Goal: Information Seeking & Learning: Learn about a topic

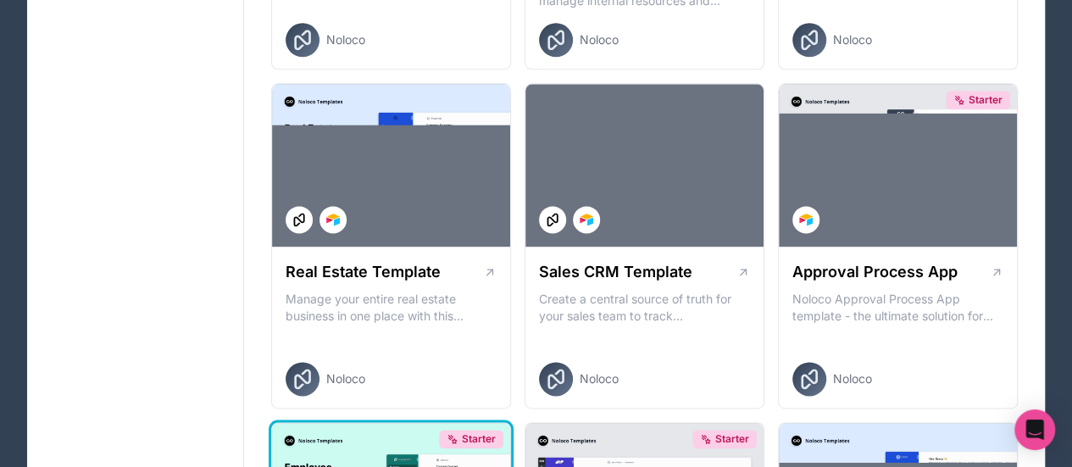
scroll to position [1101, 0]
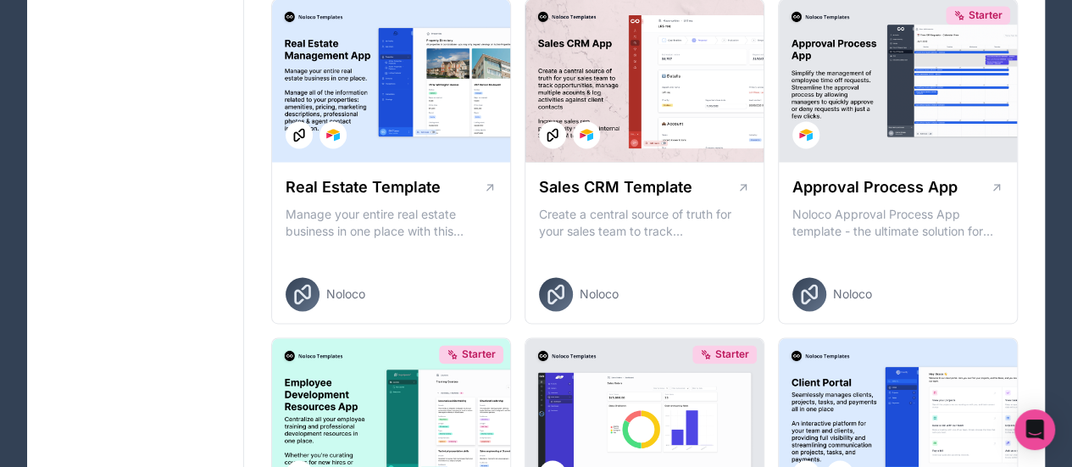
drag, startPoint x: 254, startPoint y: 75, endPoint x: 80, endPoint y: 106, distance: 176.3
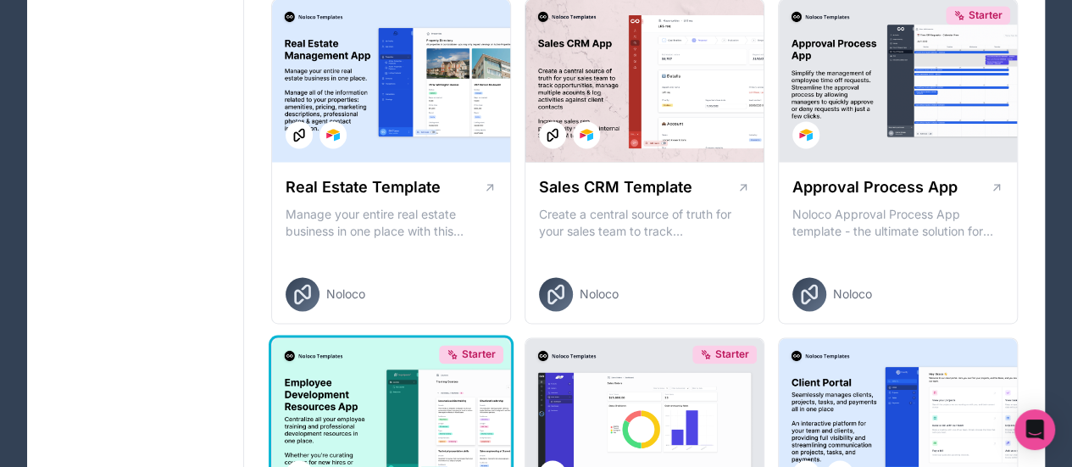
click at [292, 466] on img at bounding box center [299, 474] width 14 height 14
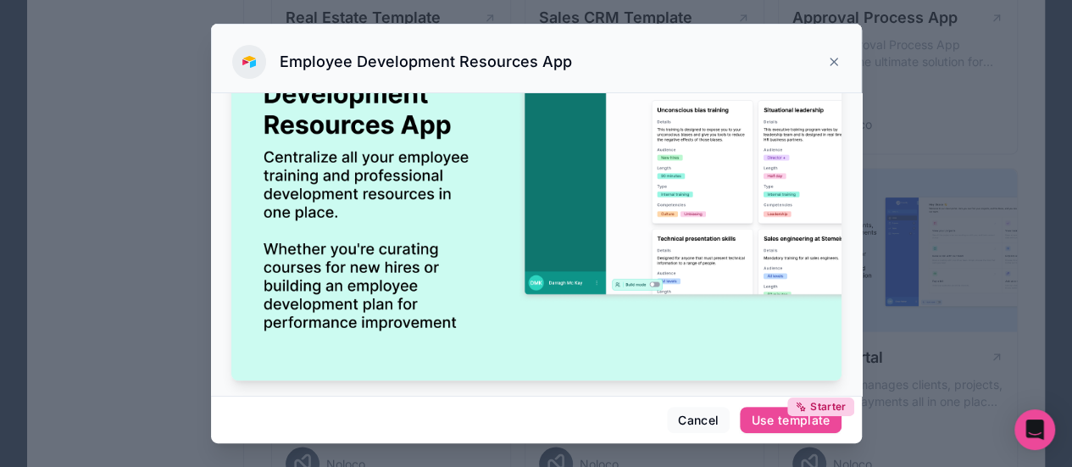
scroll to position [170, 0]
drag, startPoint x: 417, startPoint y: 265, endPoint x: 405, endPoint y: 263, distance: 12.0
click at [405, 400] on button "View Airtable base" at bounding box center [392, 413] width 136 height 27
click at [827, 55] on icon at bounding box center [834, 62] width 14 height 14
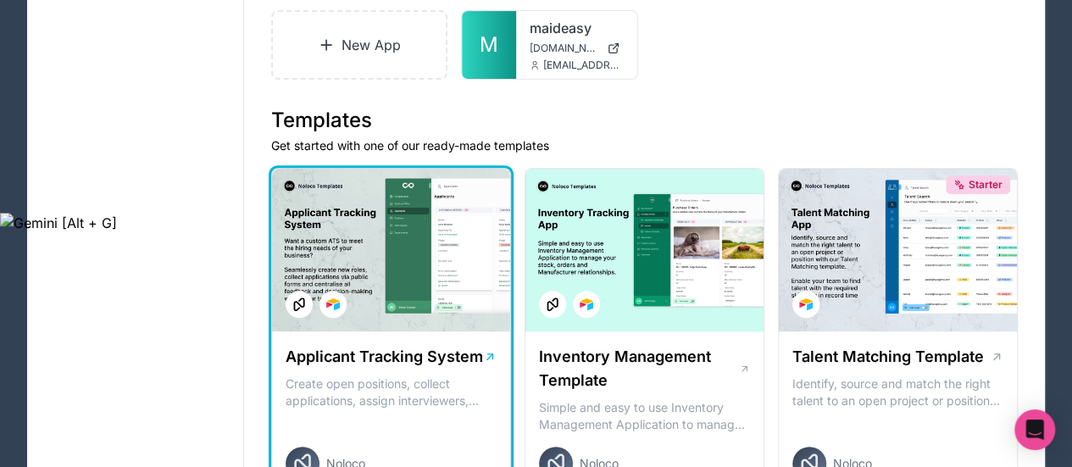
scroll to position [85, 0]
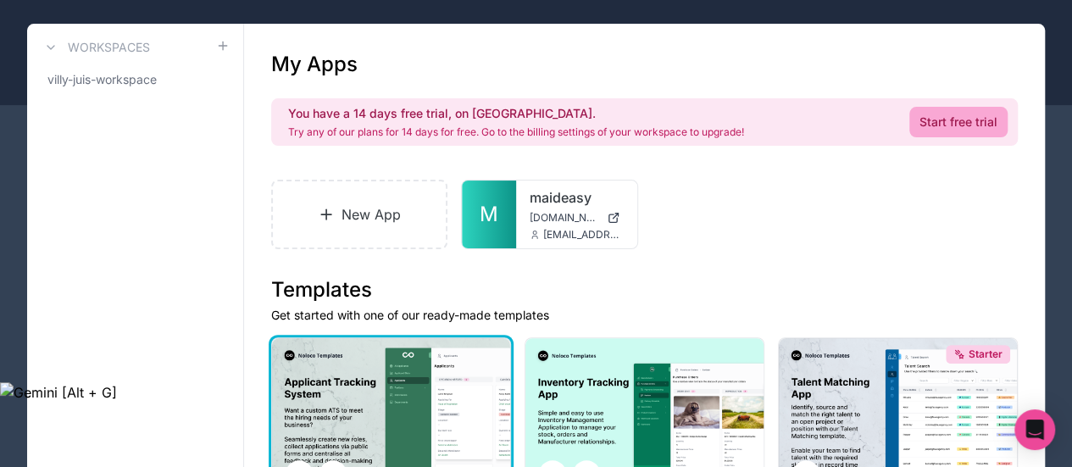
click at [326, 466] on img at bounding box center [333, 474] width 14 height 14
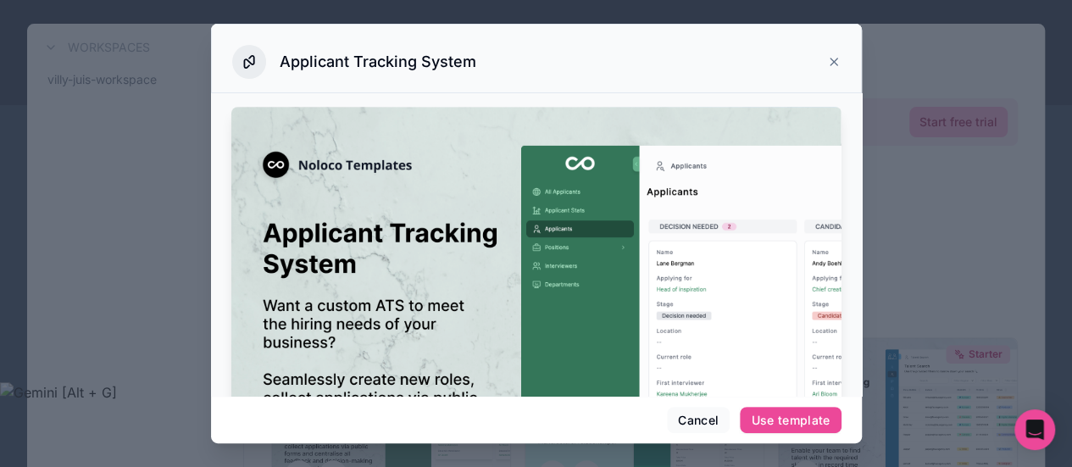
scroll to position [136, 0]
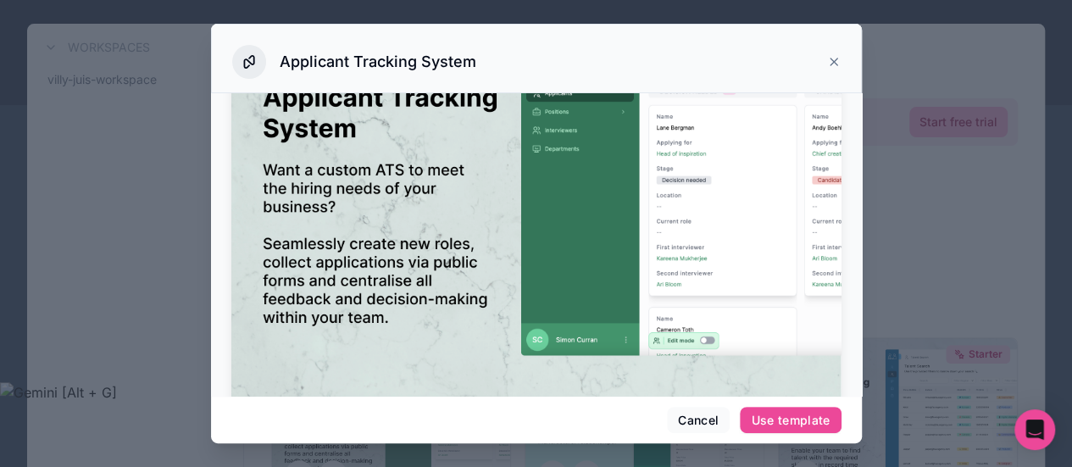
click at [439, 436] on button "View Airtable base" at bounding box center [392, 449] width 136 height 27
